Goal: Task Accomplishment & Management: Use online tool/utility

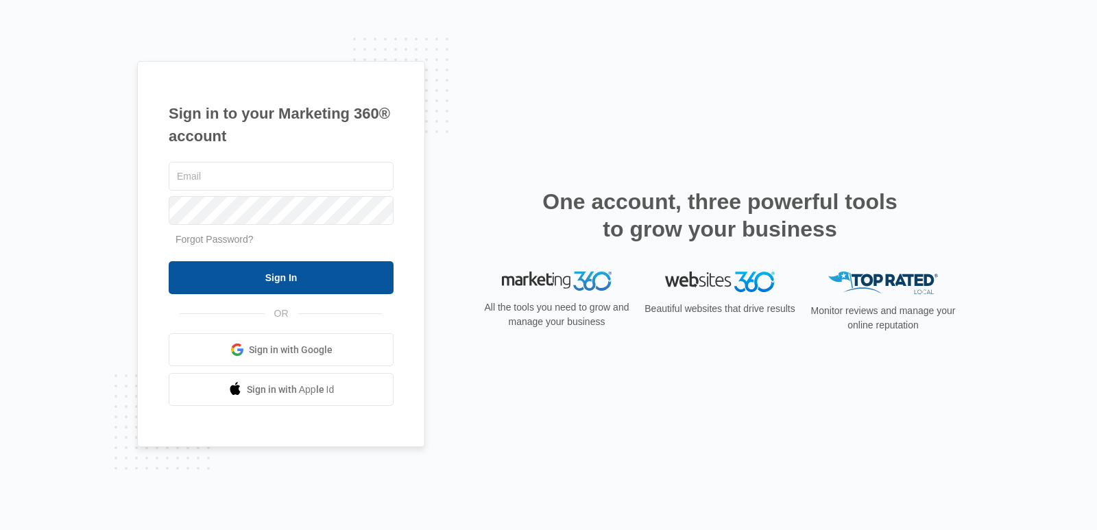
type input "[EMAIL_ADDRESS][DOMAIN_NAME]"
click at [276, 287] on input "Sign In" at bounding box center [281, 277] width 225 height 33
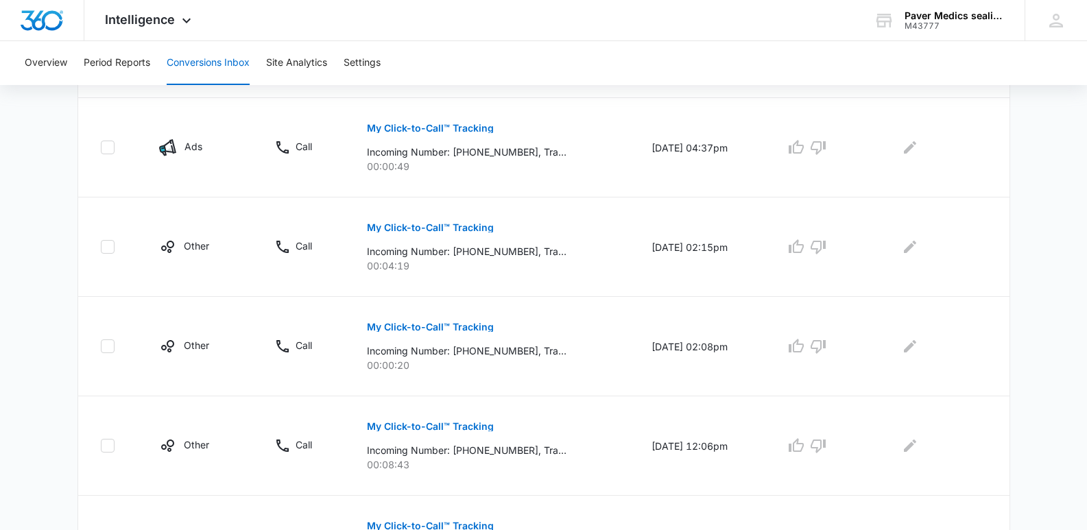
scroll to position [915, 0]
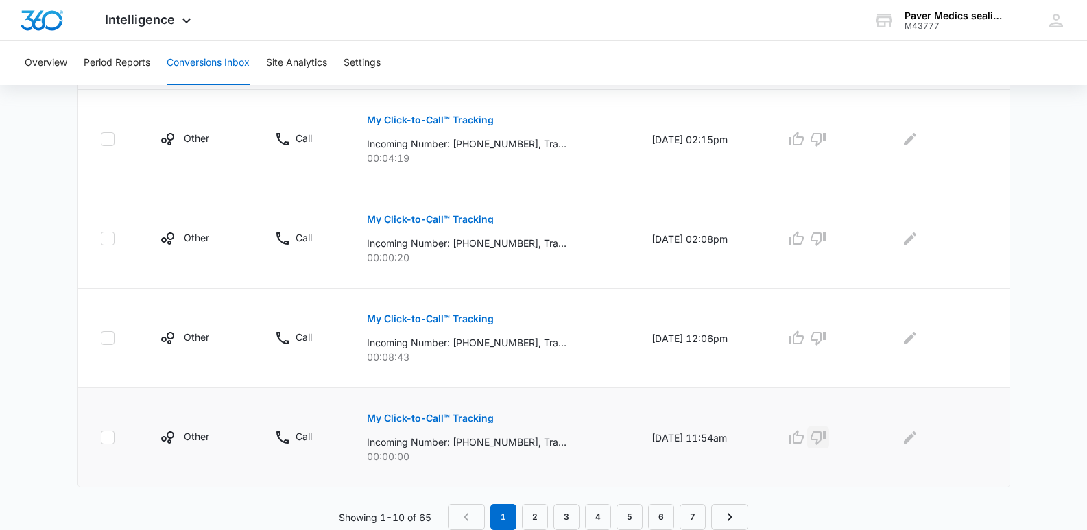
click at [827, 445] on icon "button" at bounding box center [818, 437] width 16 height 16
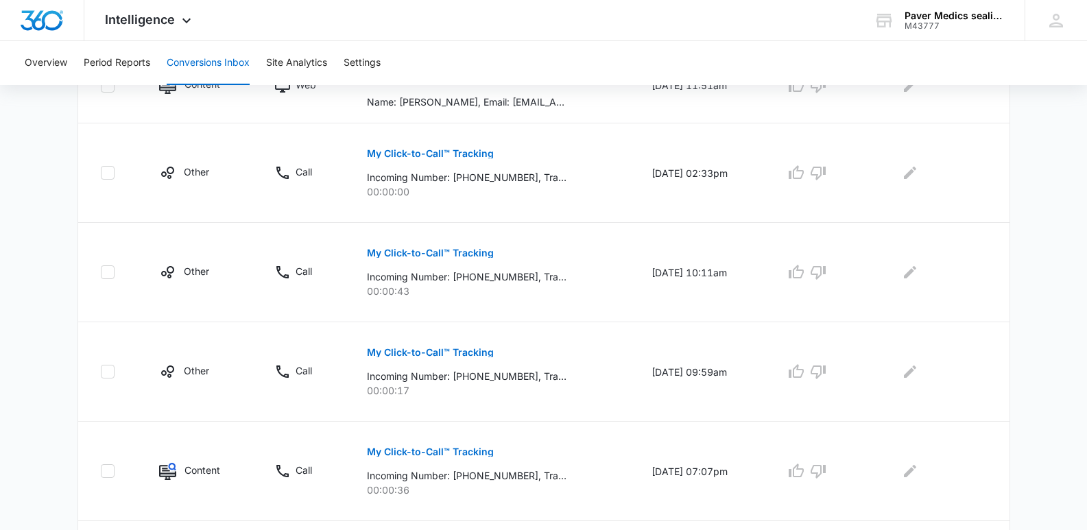
scroll to position [386, 0]
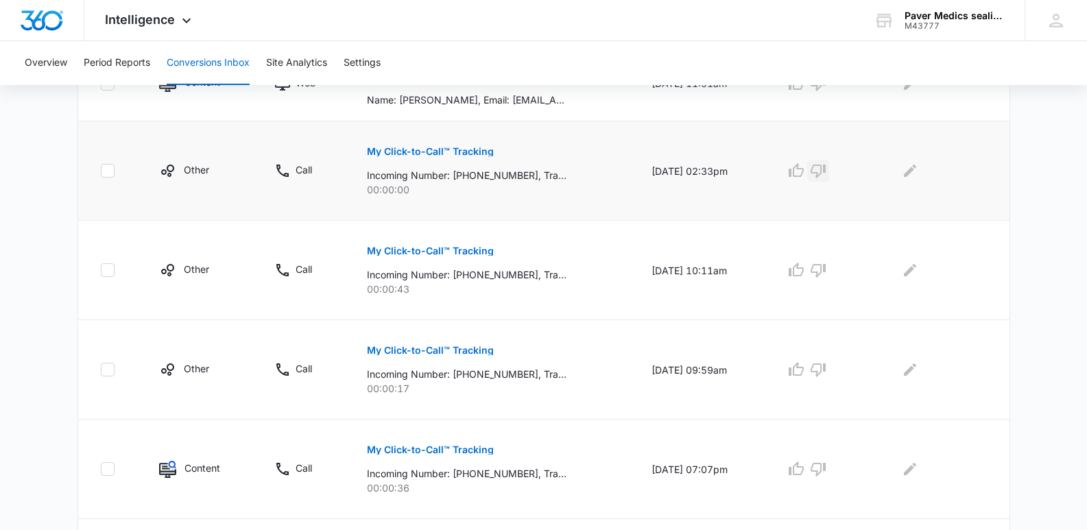
click at [826, 176] on icon "button" at bounding box center [818, 172] width 15 height 14
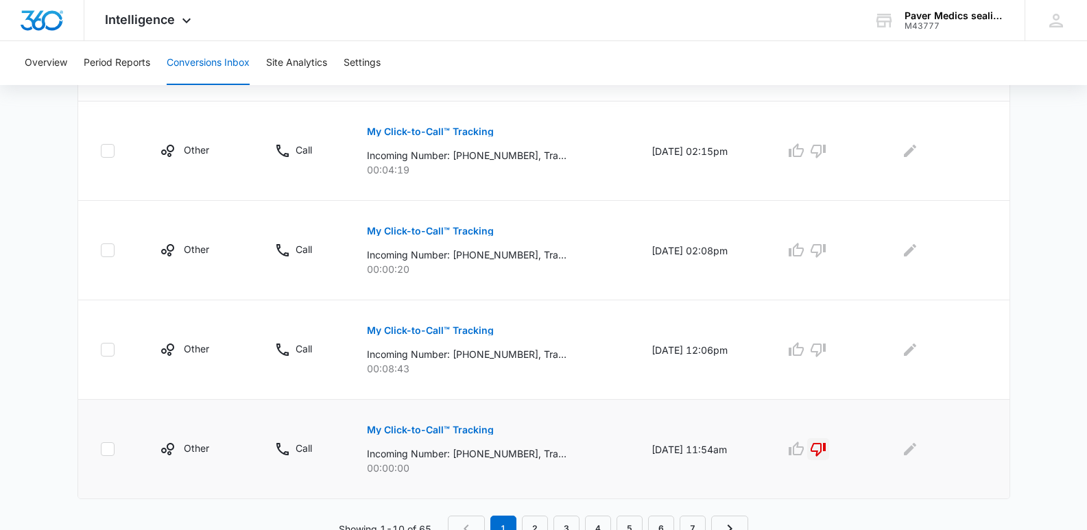
scroll to position [915, 0]
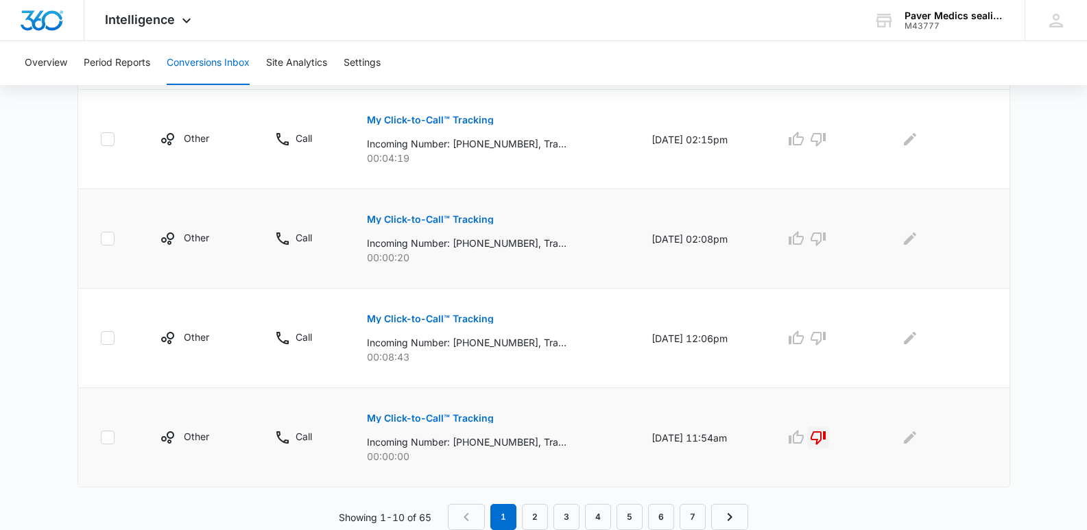
click at [445, 219] on p "My Click-to-Call™ Tracking" at bounding box center [430, 220] width 127 height 10
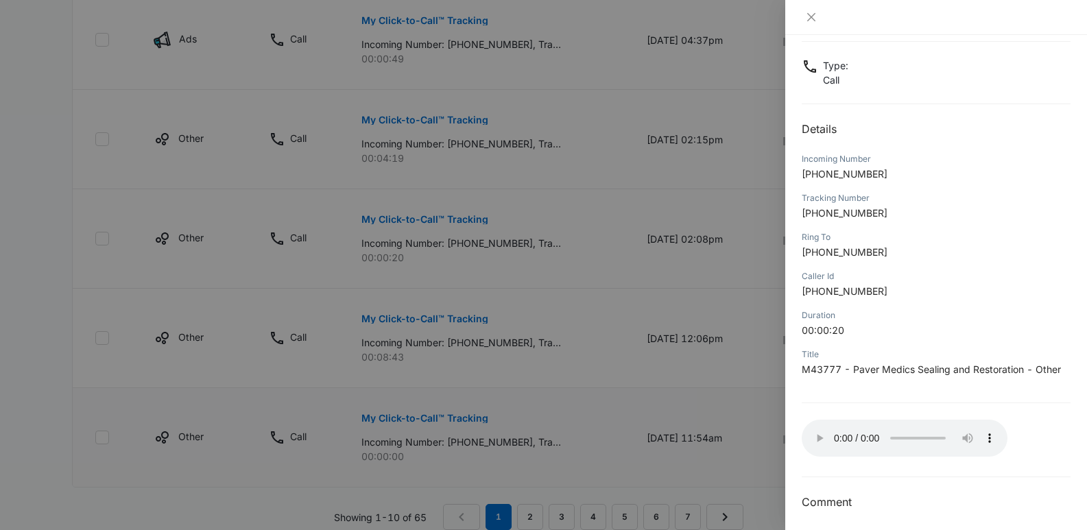
scroll to position [73, 0]
click at [811, 20] on icon "close" at bounding box center [811, 17] width 11 height 11
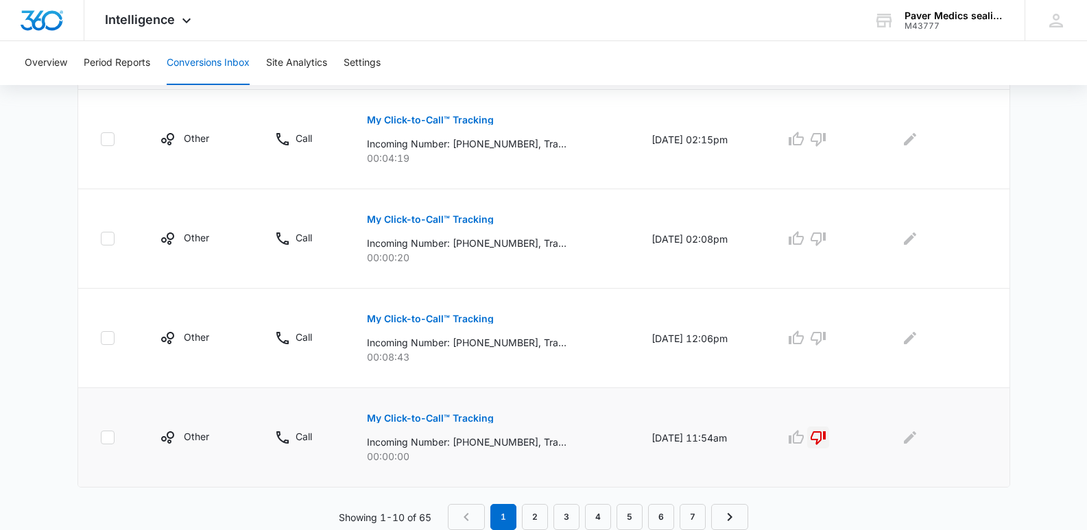
click at [811, 20] on div "Intelligence Apps Reputation Websites Forms CRM Email Social Payments POS Conte…" at bounding box center [543, 20] width 1087 height 41
click at [825, 244] on icon "button" at bounding box center [818, 240] width 15 height 14
